Goal: Task Accomplishment & Management: Manage account settings

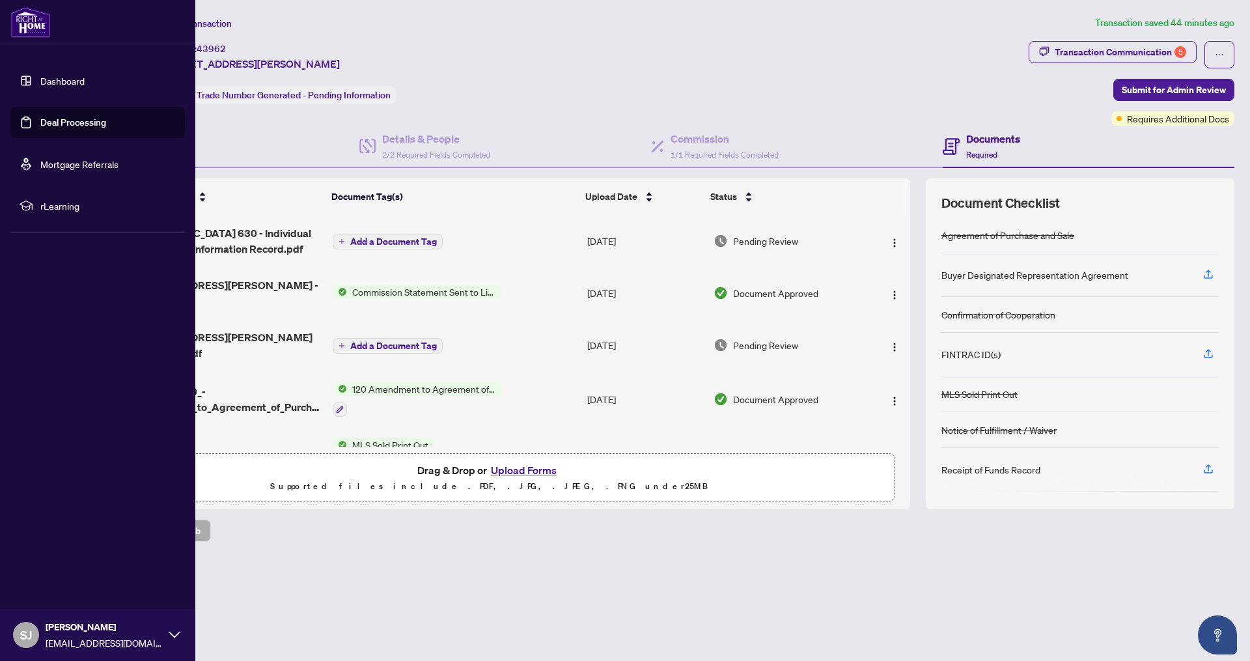
click at [85, 87] on link "Dashboard" at bounding box center [62, 81] width 44 height 12
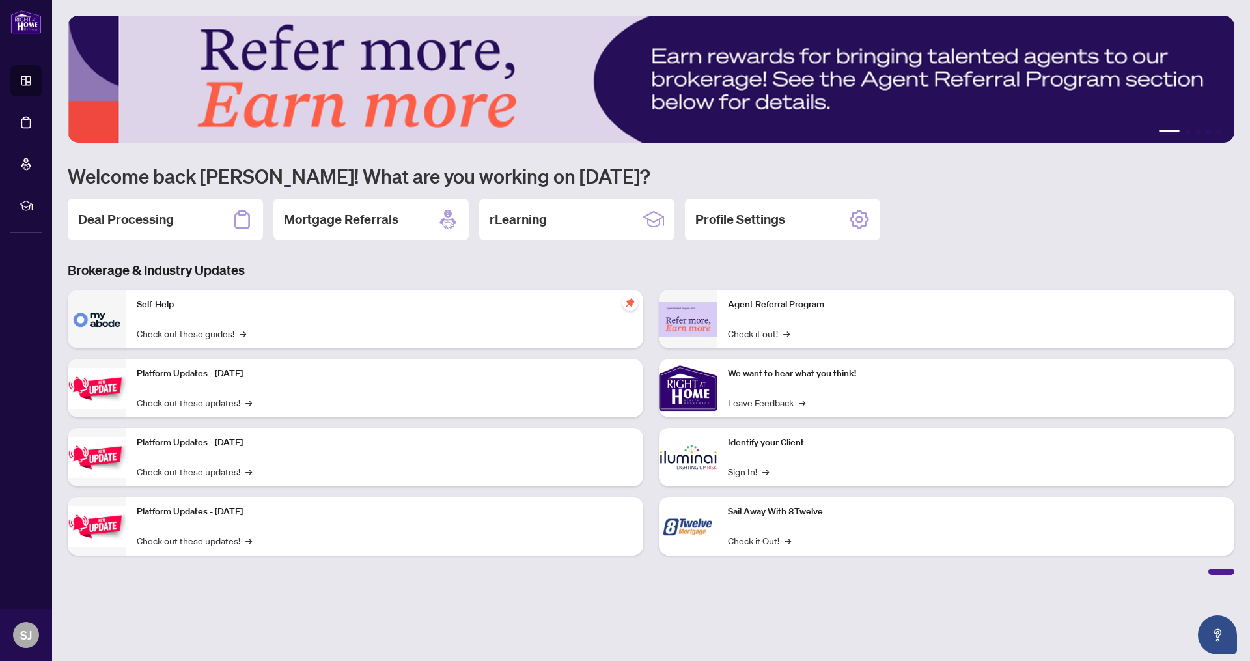
click at [161, 242] on div "1 2 3 4 5 Welcome back [PERSON_NAME]! What are you working on [DATE]? Deal Proc…" at bounding box center [651, 295] width 1167 height 559
click at [182, 232] on div "Deal Processing" at bounding box center [165, 220] width 195 height 42
click at [205, 223] on div "Deal Processing" at bounding box center [165, 220] width 195 height 42
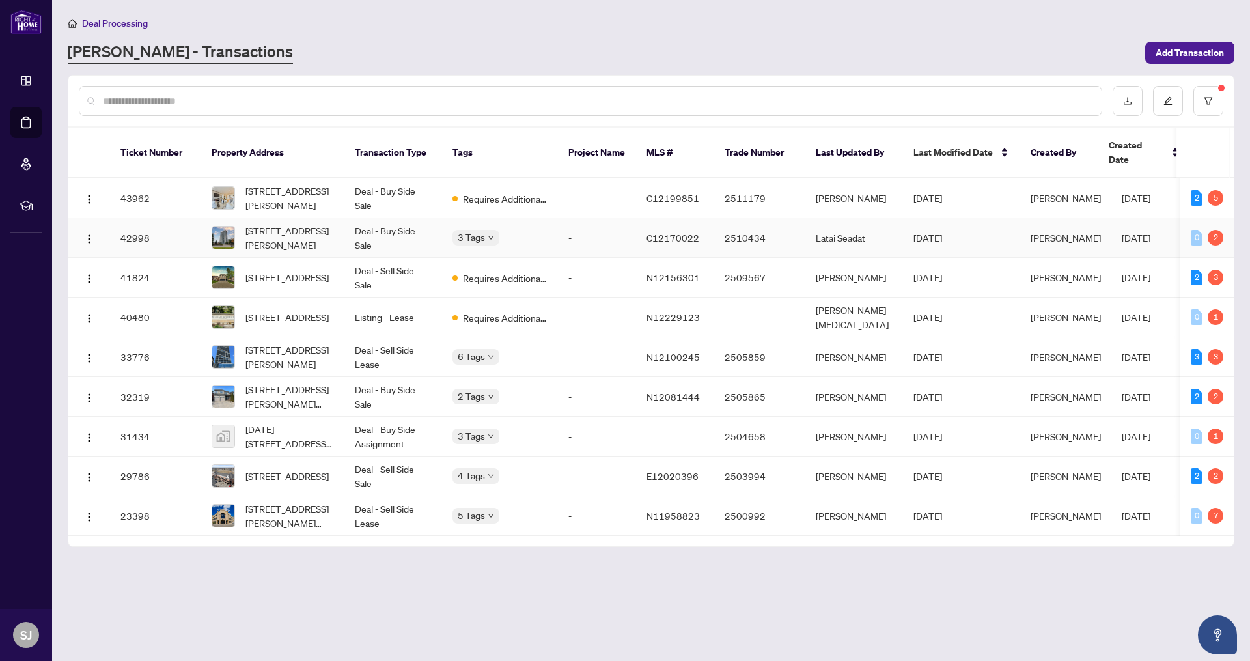
click at [593, 218] on td "-" at bounding box center [597, 238] width 78 height 40
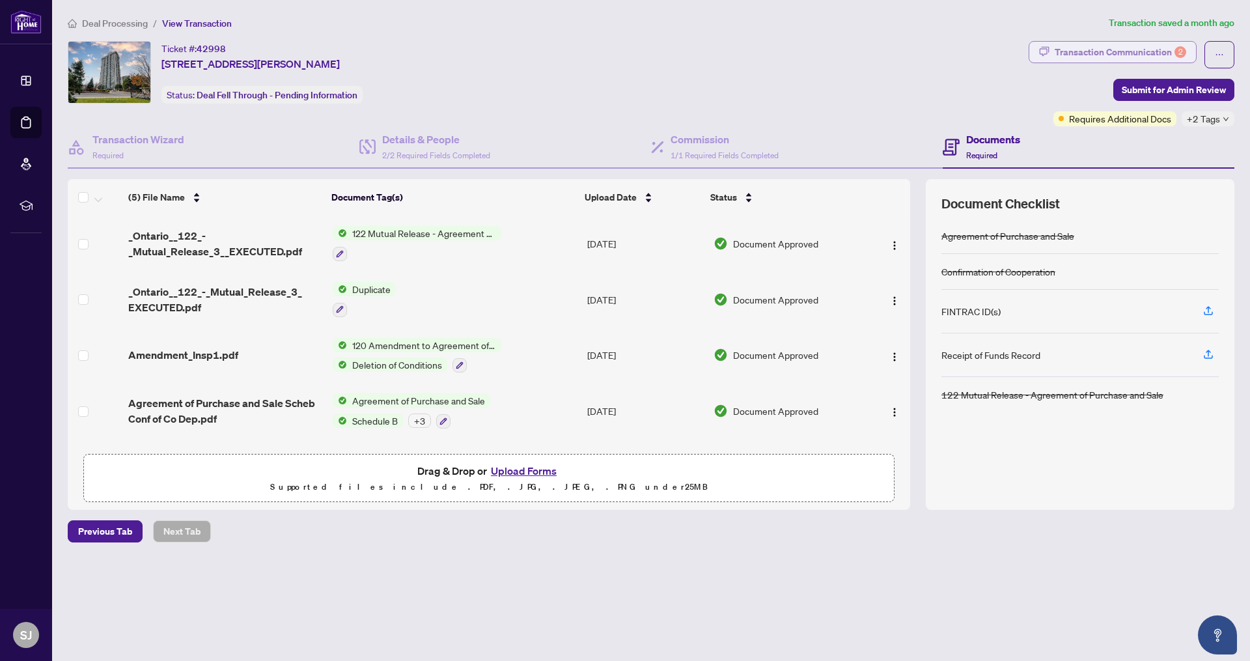
click at [1055, 59] on div "Transaction Communication 2" at bounding box center [1121, 52] width 132 height 21
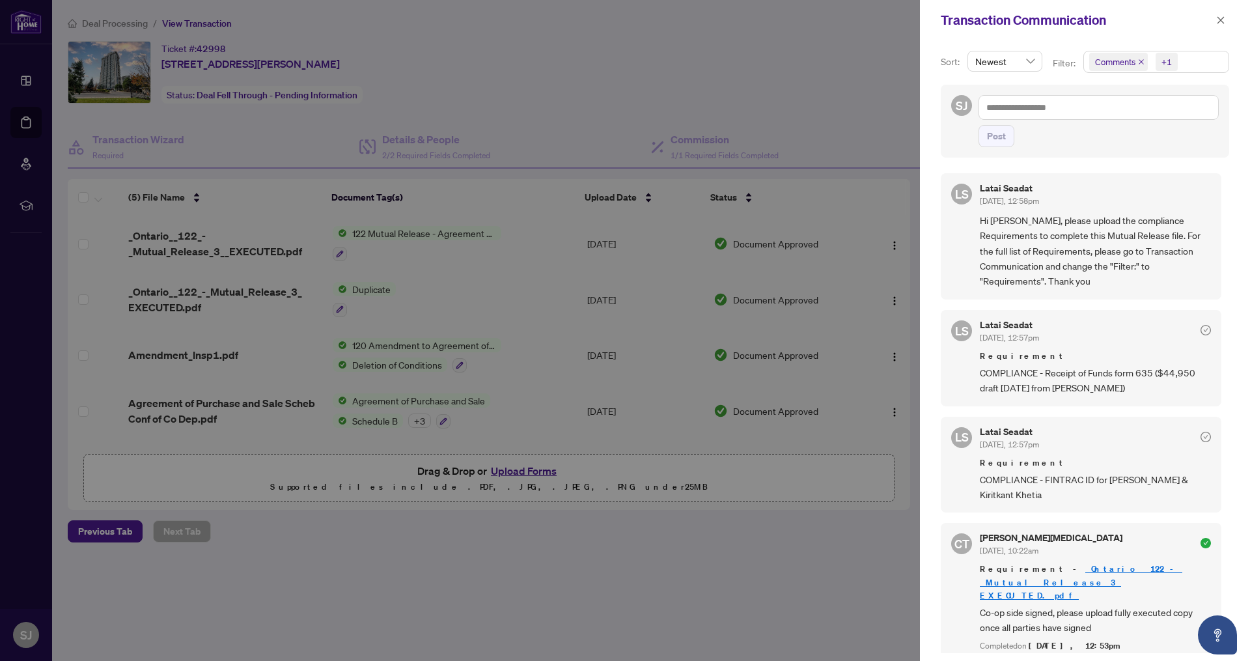
click at [822, 108] on div at bounding box center [625, 330] width 1250 height 661
click at [1222, 17] on icon "close" at bounding box center [1221, 20] width 9 height 9
